Goal: Task Accomplishment & Management: Manage account settings

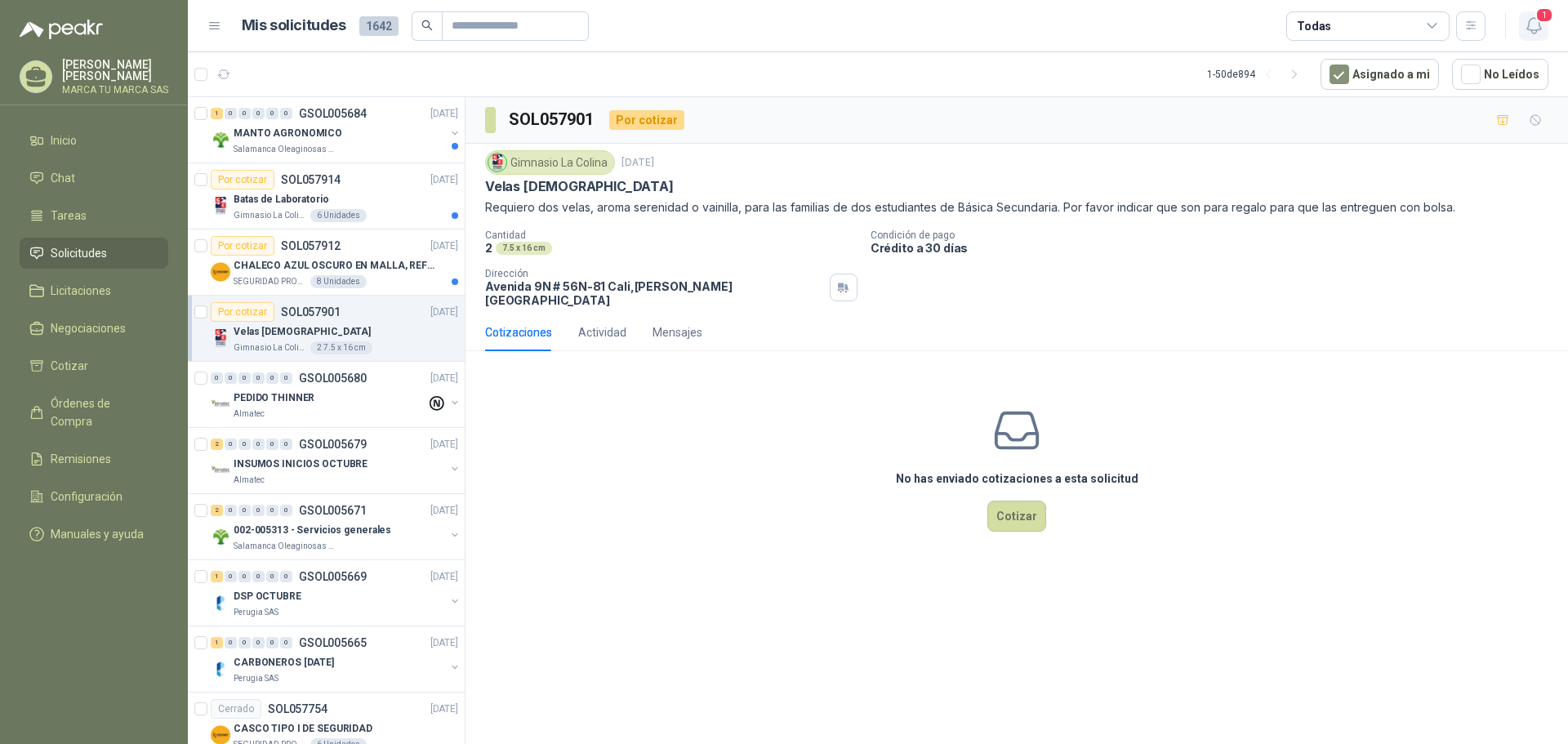
click at [1539, 22] on span "1" at bounding box center [1544, 15] width 18 height 16
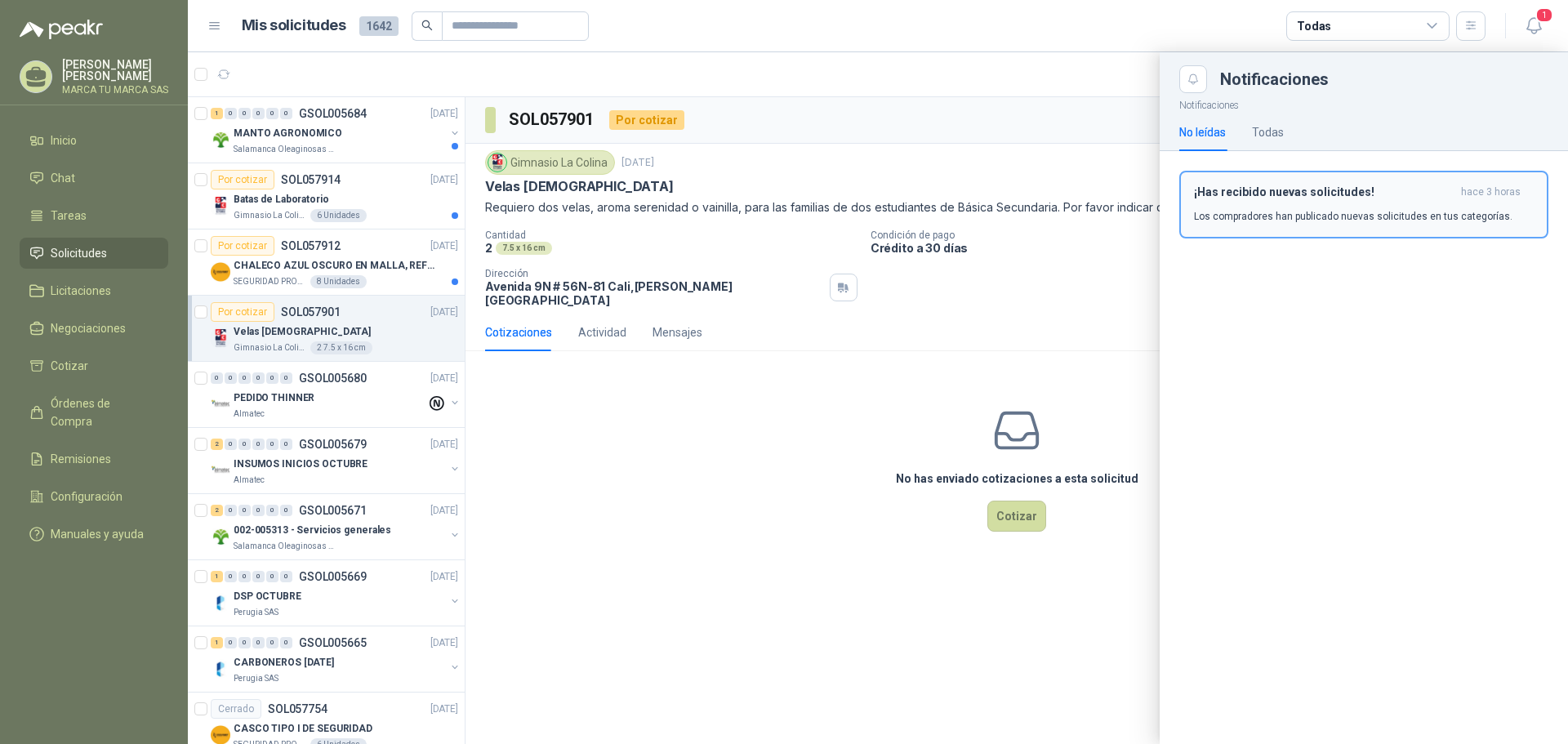
click at [1391, 201] on div "¡Has recibido nuevas solicitudes! hace 3 horas Los compradores han publicado nu…" at bounding box center [1364, 204] width 340 height 38
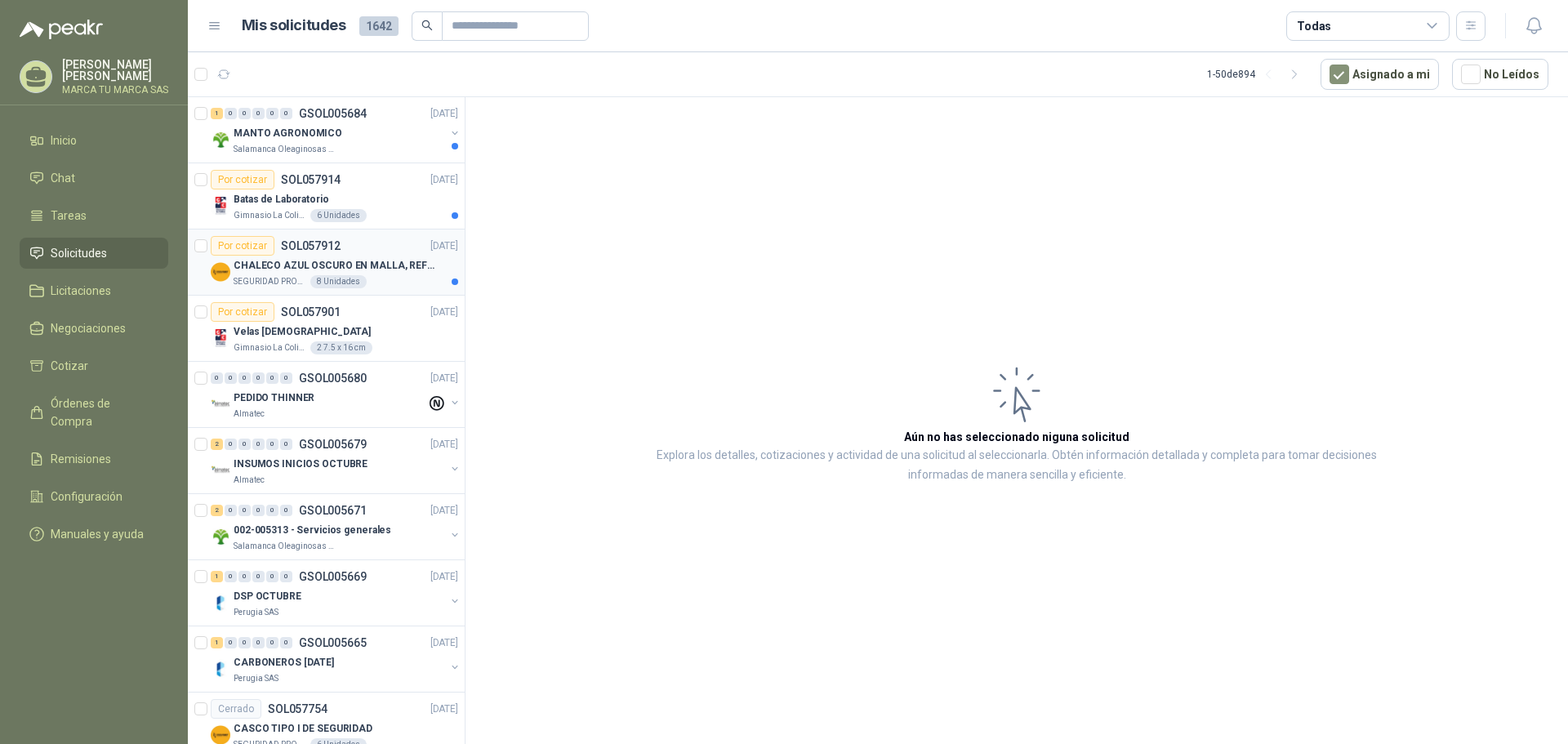
click at [374, 257] on div "CHALECO AZUL OSCURO EN MALLA, REFLECTIVO" at bounding box center [346, 265] width 224 height 20
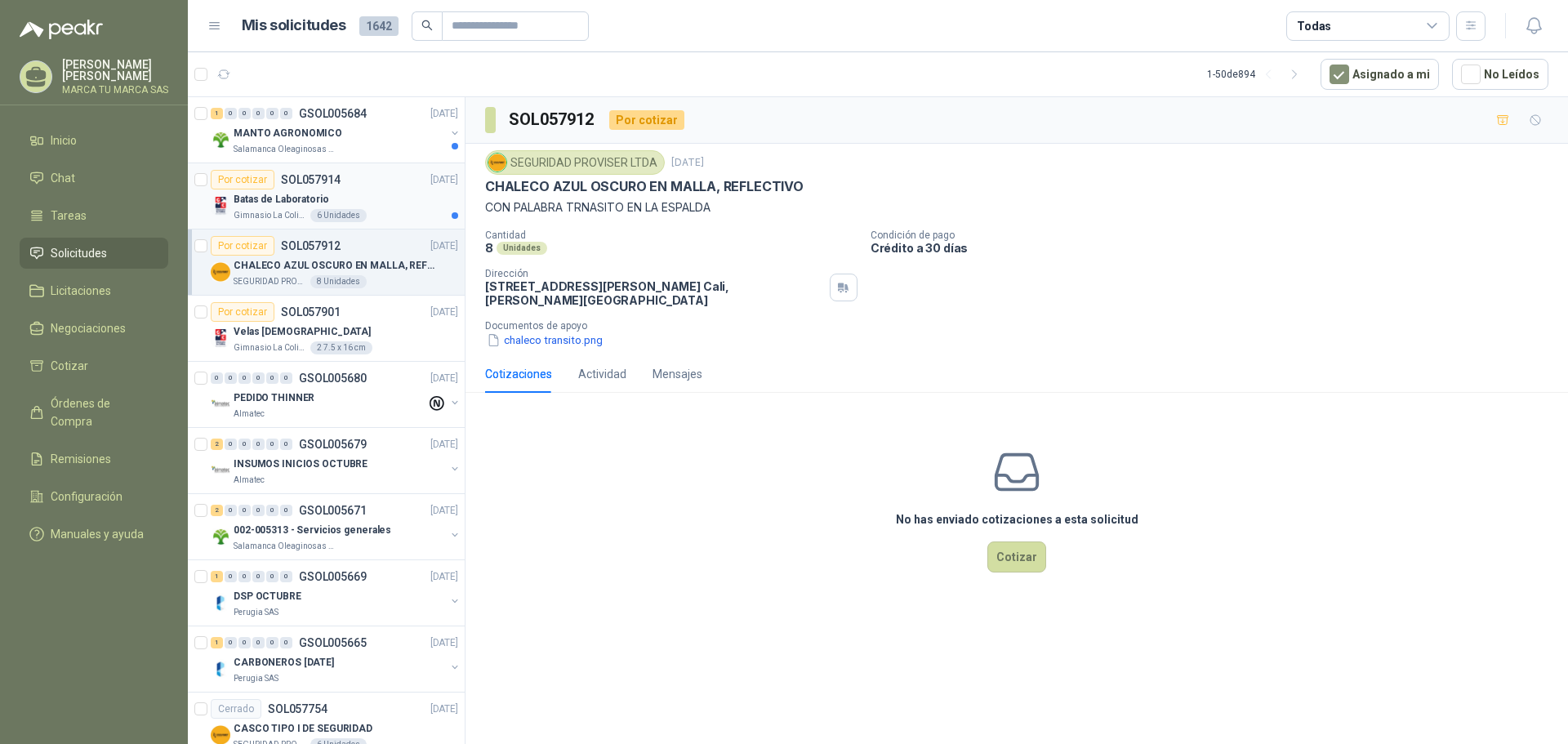
click at [343, 183] on div "Por cotizar SOL057914 [DATE]" at bounding box center [334, 180] width 248 height 20
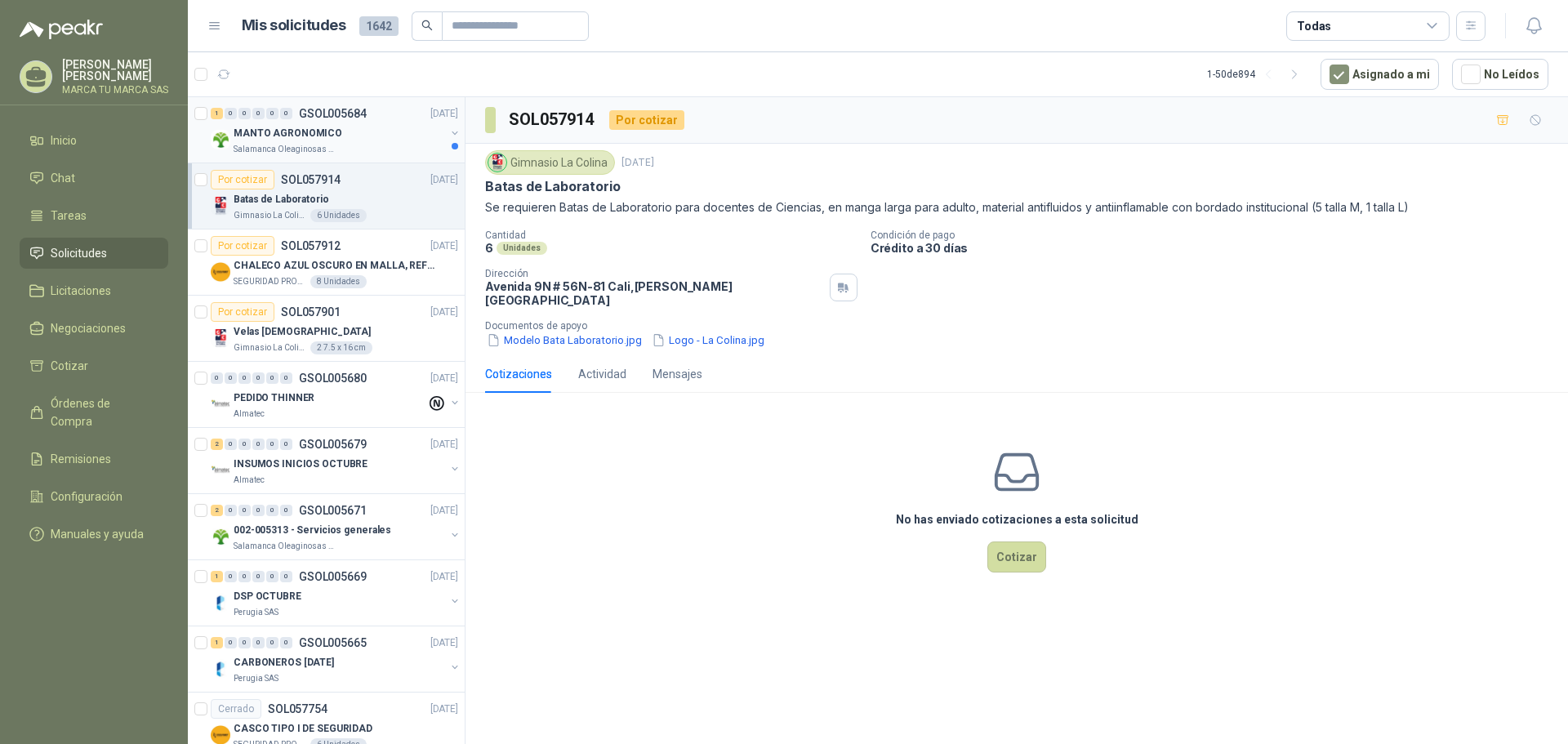
click at [359, 143] on div "Salamanca Oleaginosas SAS" at bounding box center [339, 148] width 211 height 13
